Goal: Task Accomplishment & Management: Manage account settings

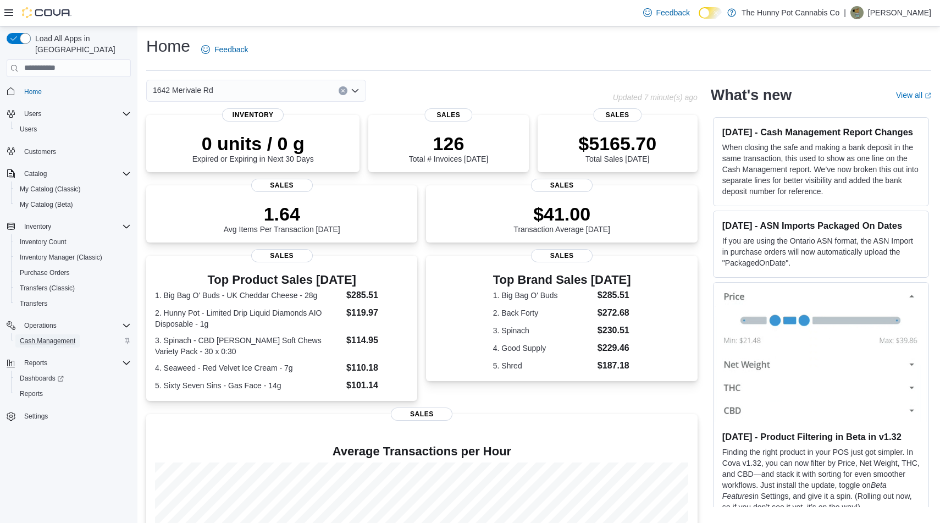
click at [58, 336] on span "Cash Management" at bounding box center [48, 340] width 56 height 9
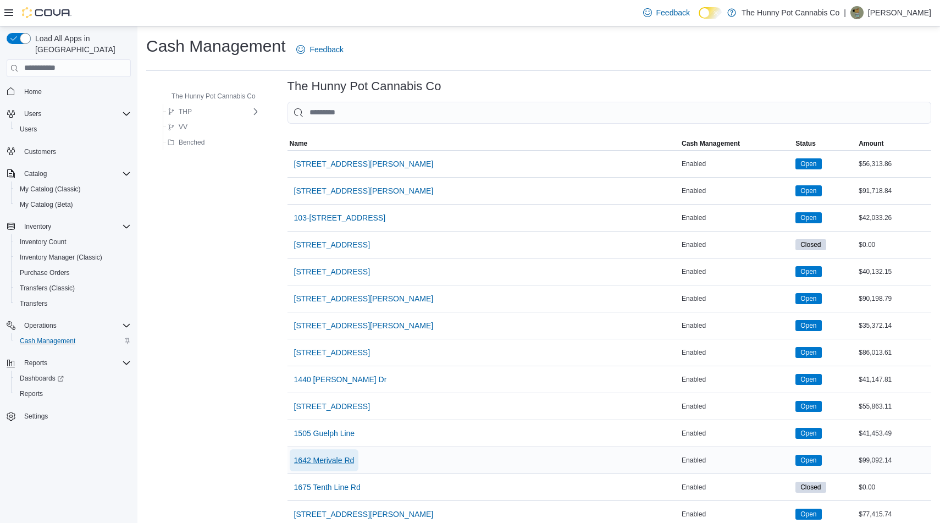
click at [334, 458] on span "1642 Merivale Rd" at bounding box center [324, 459] width 60 height 11
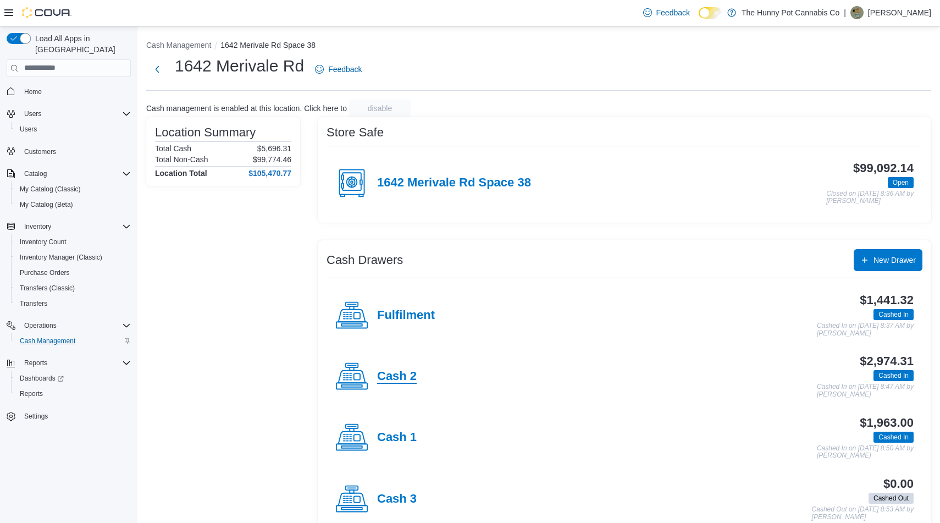
click at [402, 375] on h4 "Cash 2" at bounding box center [397, 376] width 40 height 14
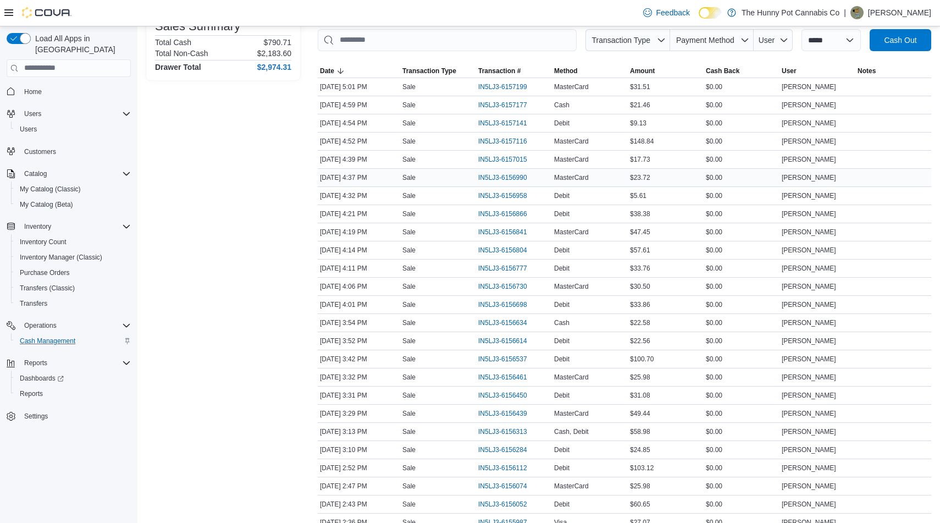
scroll to position [167, 0]
click at [496, 452] on span "IN5LJ3-6156284" at bounding box center [502, 449] width 49 height 9
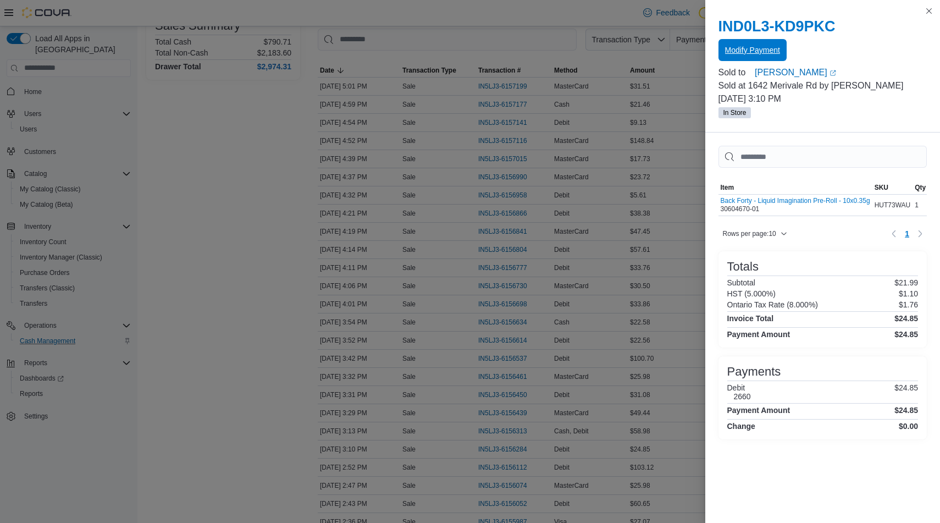
click at [751, 57] on span "Modify Payment" at bounding box center [752, 50] width 55 height 22
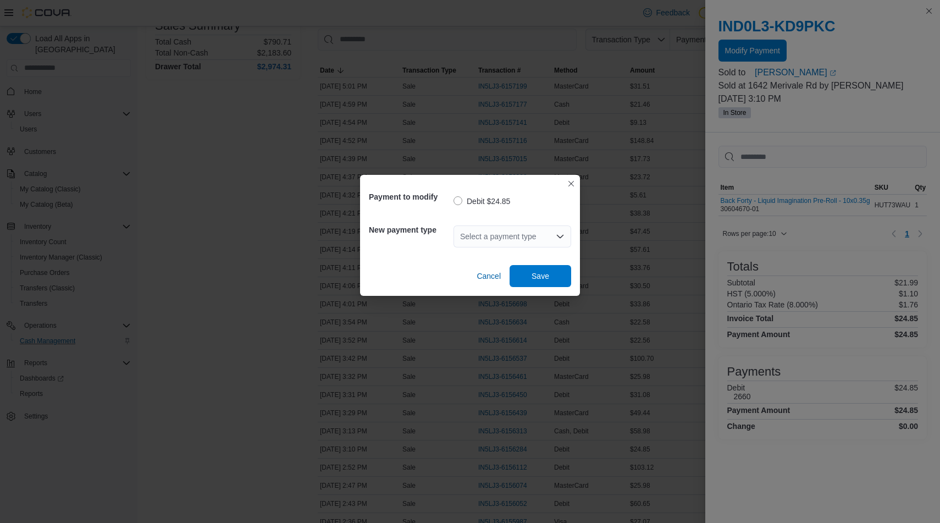
click at [558, 235] on icon "Open list of options" at bounding box center [560, 236] width 9 height 9
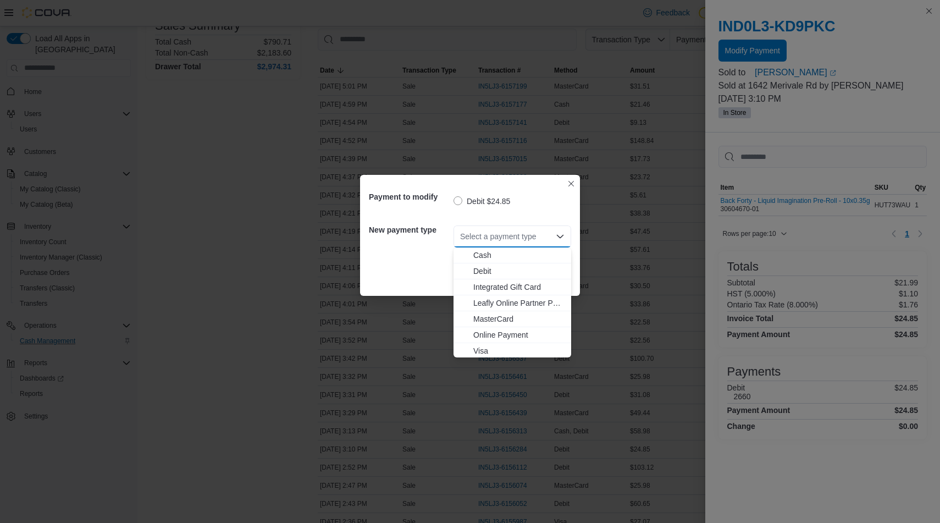
click at [482, 358] on div "Payment to modify Debit $24.85 New payment type Select a payment type Combo box…" at bounding box center [470, 261] width 940 height 523
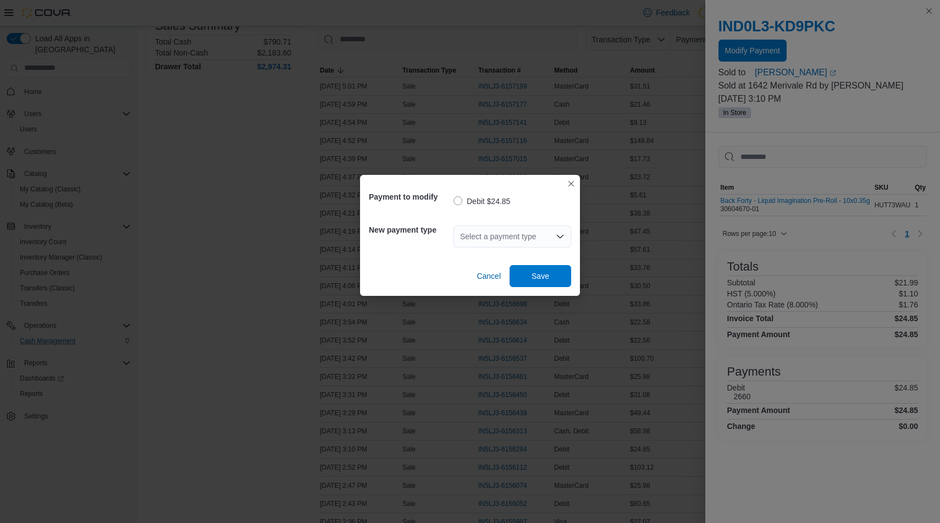
click at [558, 236] on icon "Open list of options" at bounding box center [560, 236] width 7 height 3
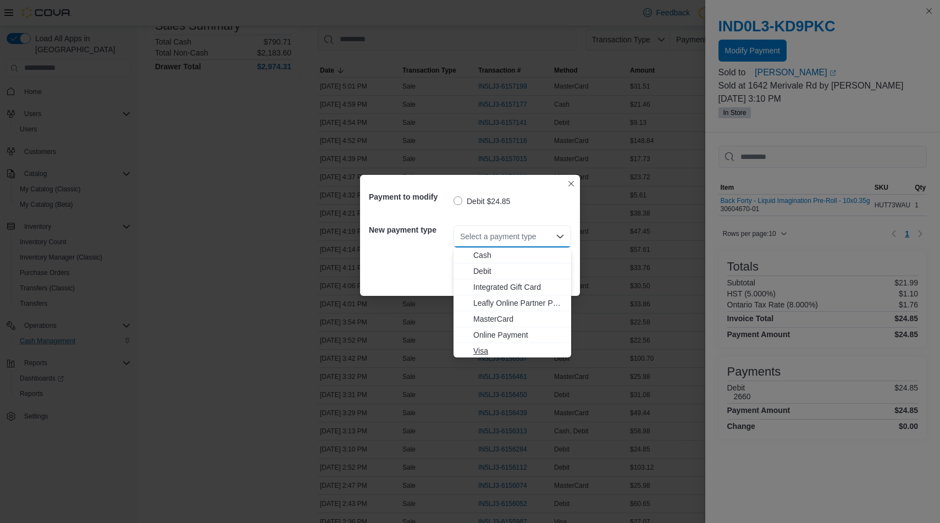
click at [485, 347] on span "Visa" at bounding box center [518, 350] width 91 height 11
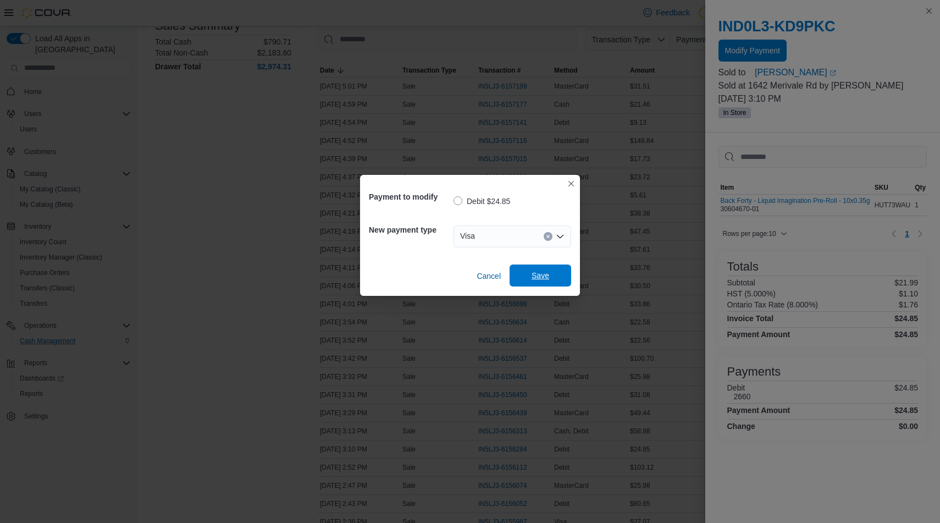
click at [548, 274] on span "Save" at bounding box center [540, 275] width 18 height 11
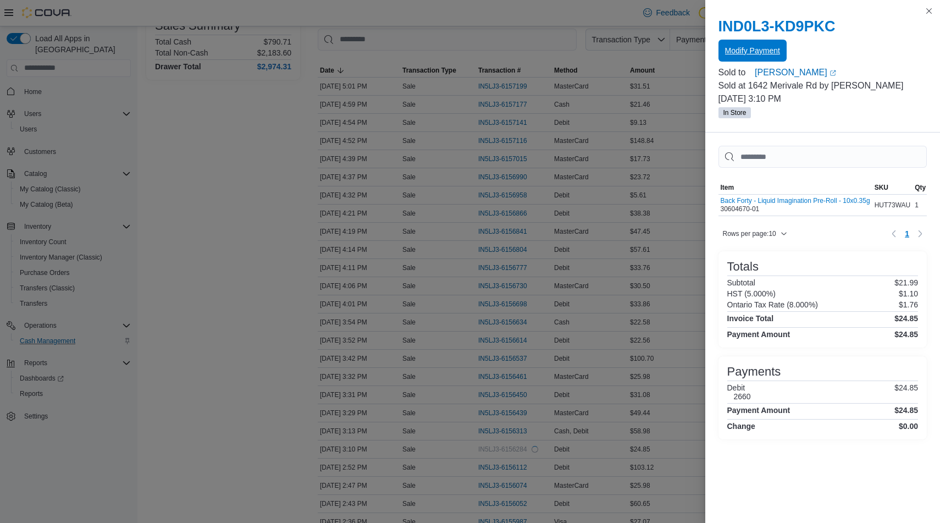
scroll to position [0, 0]
click at [934, 14] on button "Close this dialog" at bounding box center [928, 10] width 13 height 13
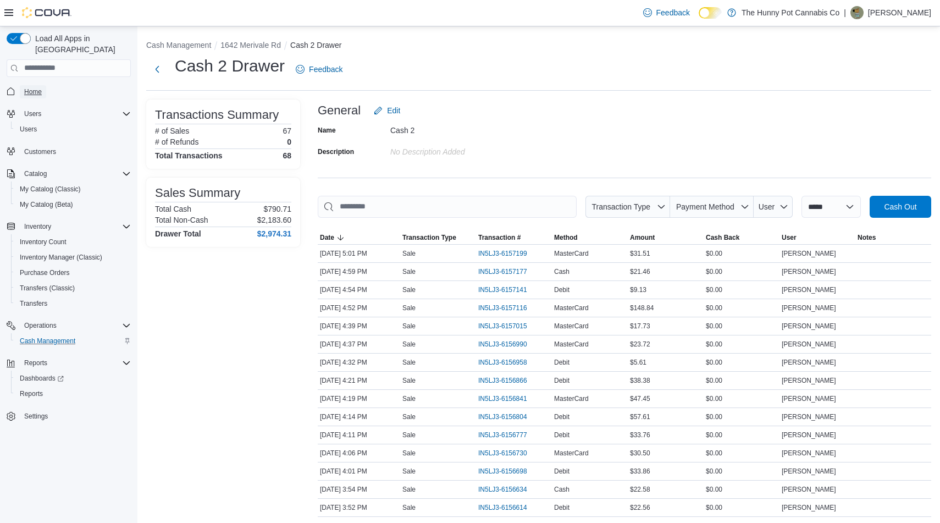
click at [37, 87] on span "Home" at bounding box center [33, 91] width 18 height 9
